Goal: Task Accomplishment & Management: Manage account settings

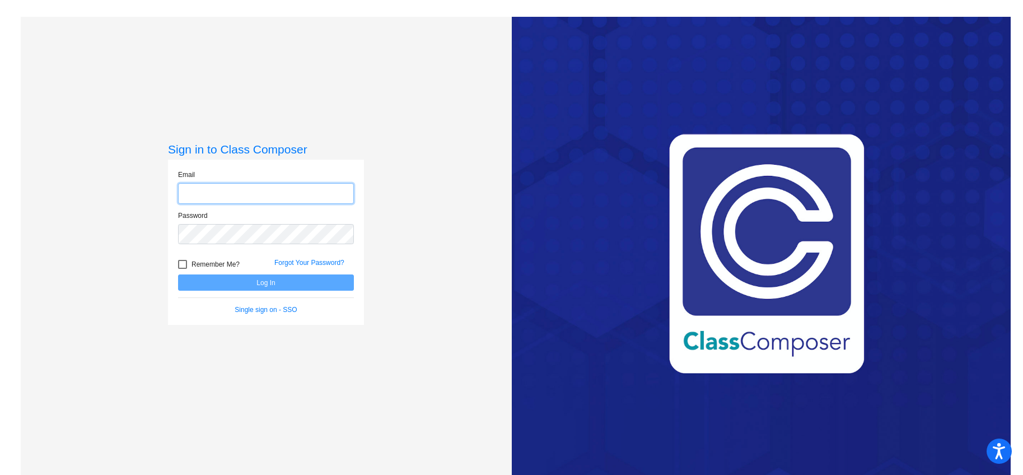
click at [321, 197] on input "email" at bounding box center [266, 193] width 176 height 21
type input "[EMAIL_ADDRESS][DOMAIN_NAME]"
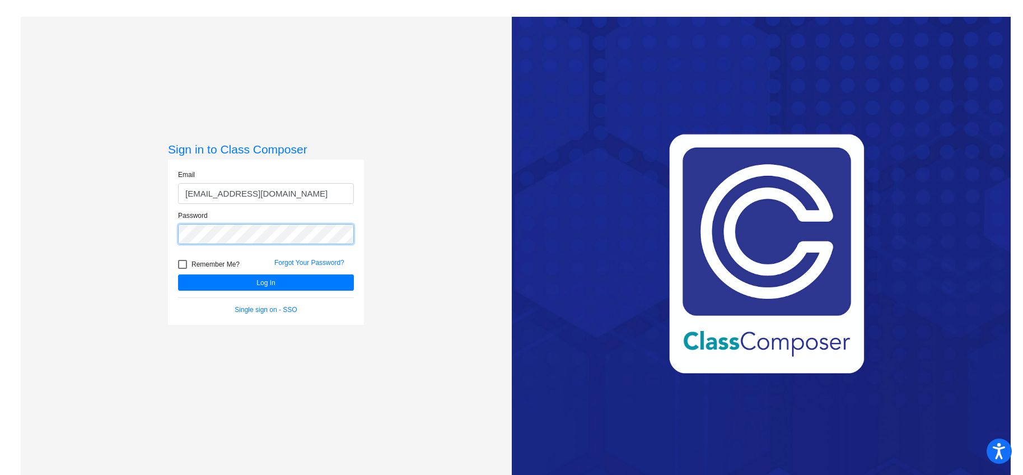
click at [178, 274] on button "Log In" at bounding box center [266, 282] width 176 height 16
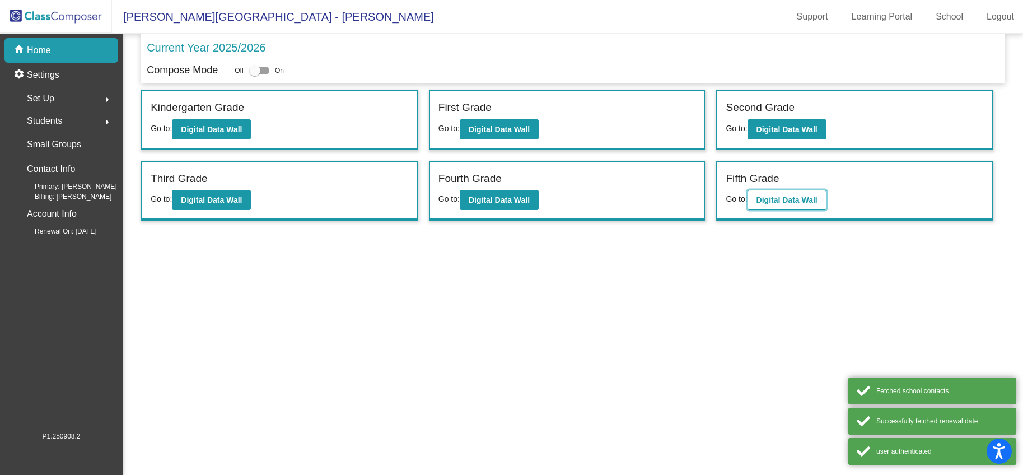
click at [771, 196] on b "Digital Data Wall" at bounding box center [786, 199] width 61 height 9
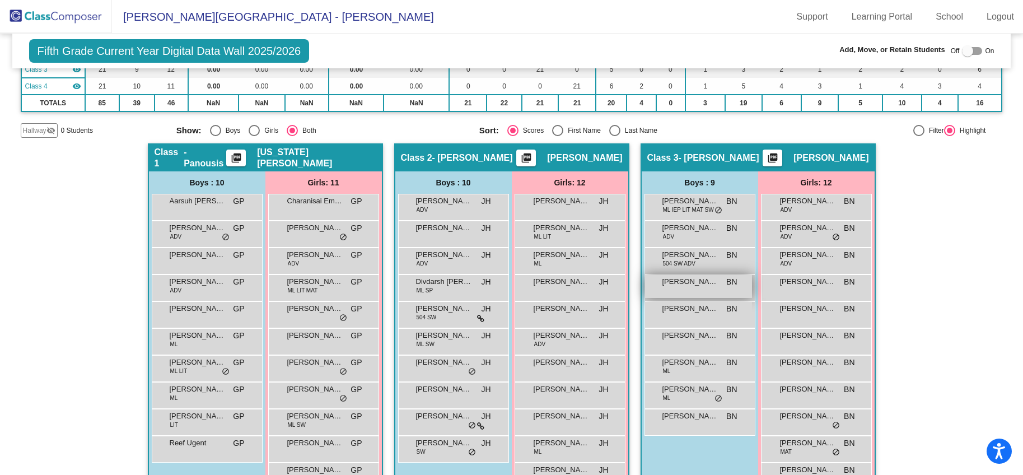
scroll to position [152, 0]
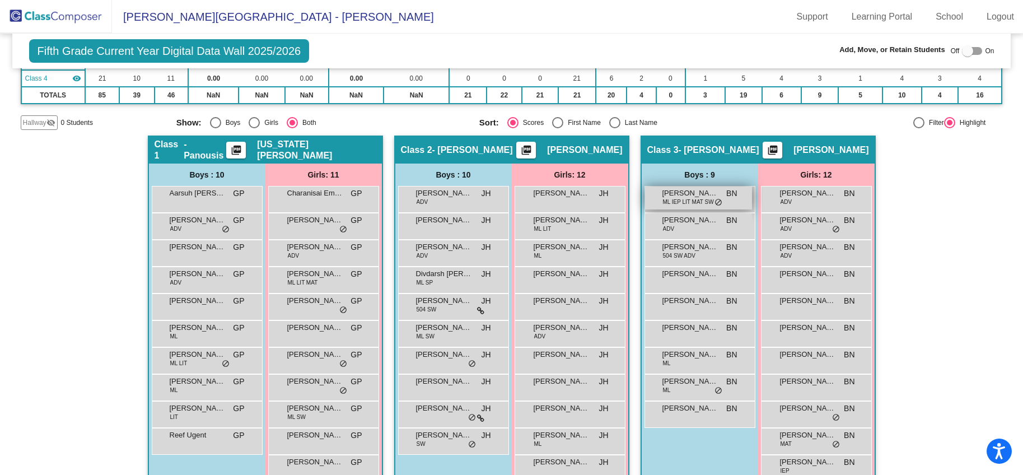
click at [690, 194] on span "[PERSON_NAME]" at bounding box center [690, 193] width 56 height 11
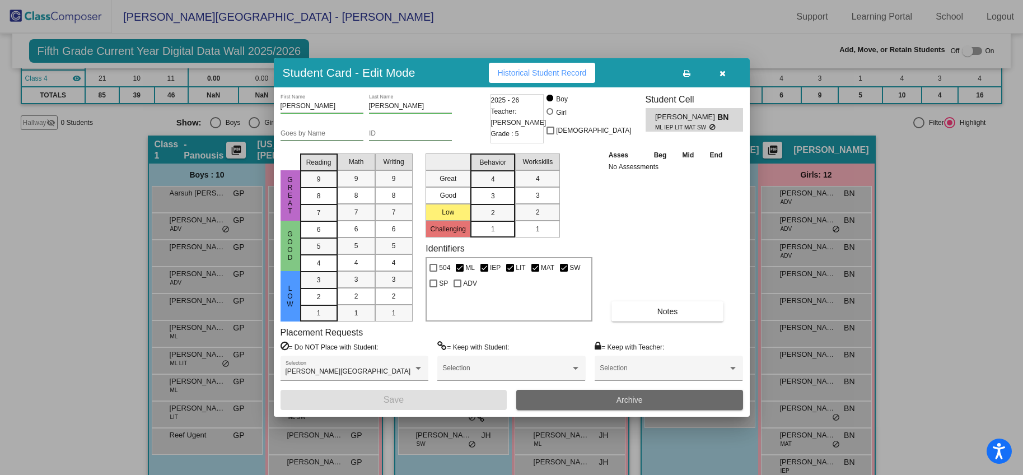
click at [606, 400] on button "Archive" at bounding box center [629, 400] width 227 height 20
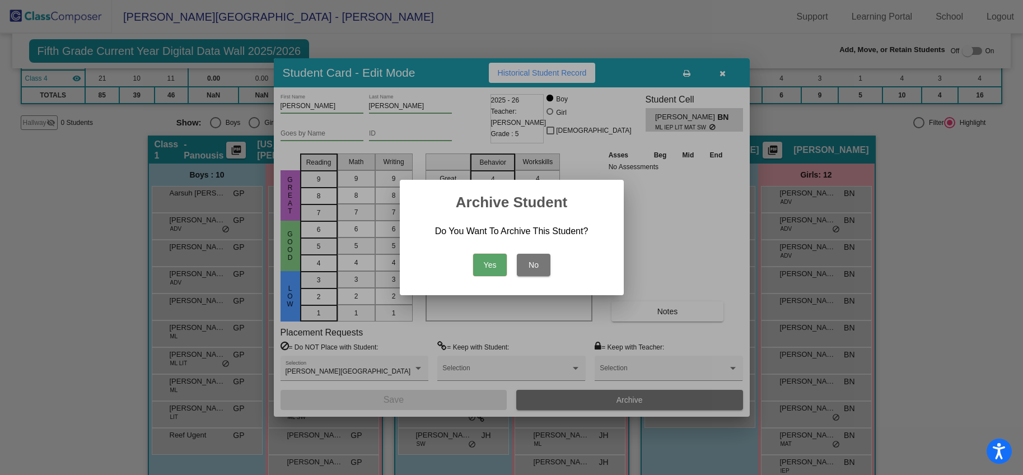
click at [487, 263] on button "Yes" at bounding box center [490, 265] width 34 height 22
